Goal: Find specific page/section: Find specific page/section

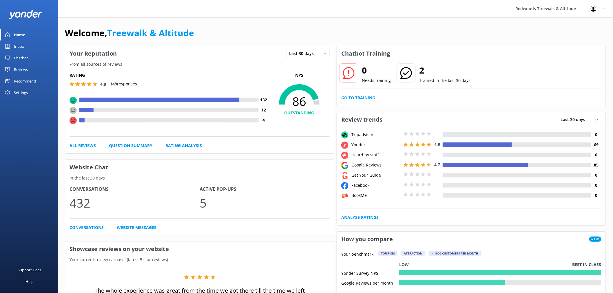
drag, startPoint x: 0, startPoint y: 0, endPoint x: 30, endPoint y: 70, distance: 76.3
click at [30, 72] on link "Reviews" at bounding box center [29, 70] width 58 height 12
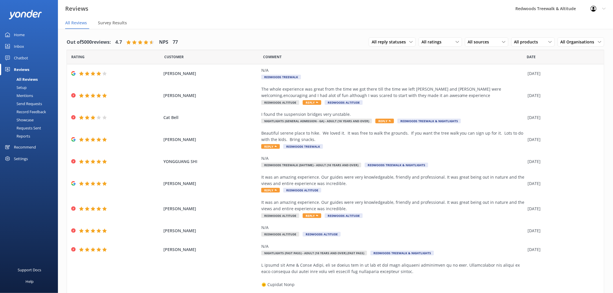
click at [32, 46] on link "Inbox" at bounding box center [29, 47] width 58 height 12
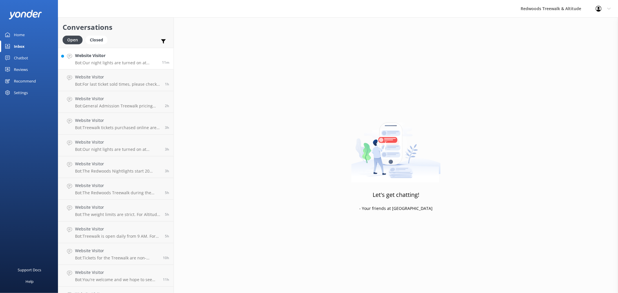
click at [109, 58] on h4 "Website Visitor" at bounding box center [116, 55] width 83 height 6
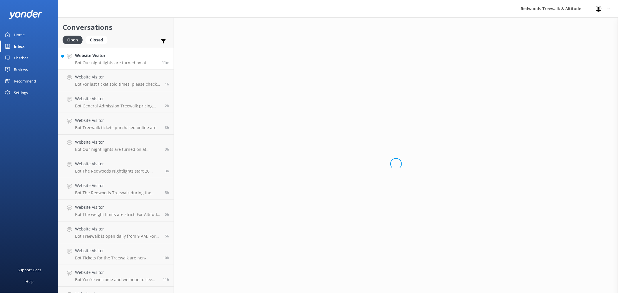
click at [39, 37] on link "Home" at bounding box center [29, 35] width 58 height 12
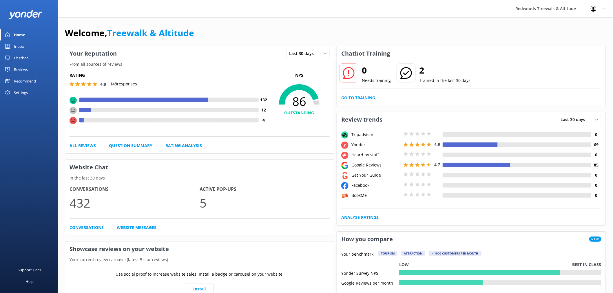
click at [20, 68] on div "Reviews" at bounding box center [21, 70] width 14 height 12
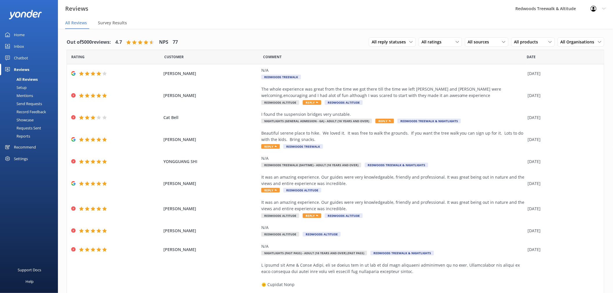
click at [28, 49] on link "Inbox" at bounding box center [29, 47] width 58 height 12
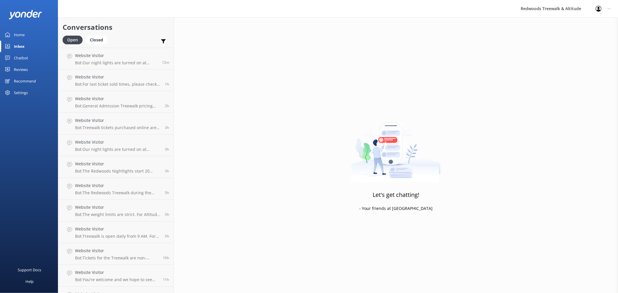
click at [28, 35] on link "Home" at bounding box center [29, 35] width 58 height 12
